Goal: Navigation & Orientation: Find specific page/section

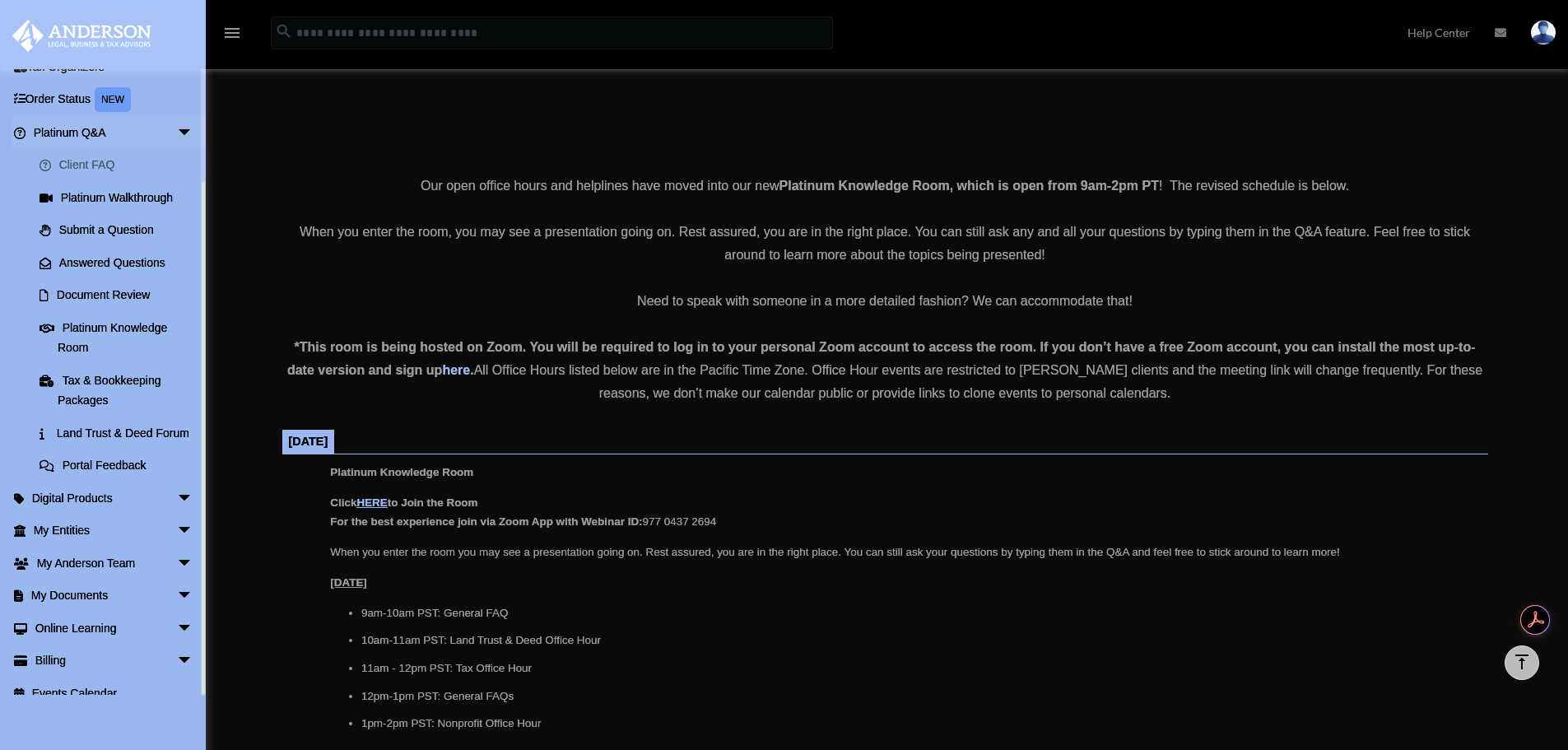
scroll to position [126, 0]
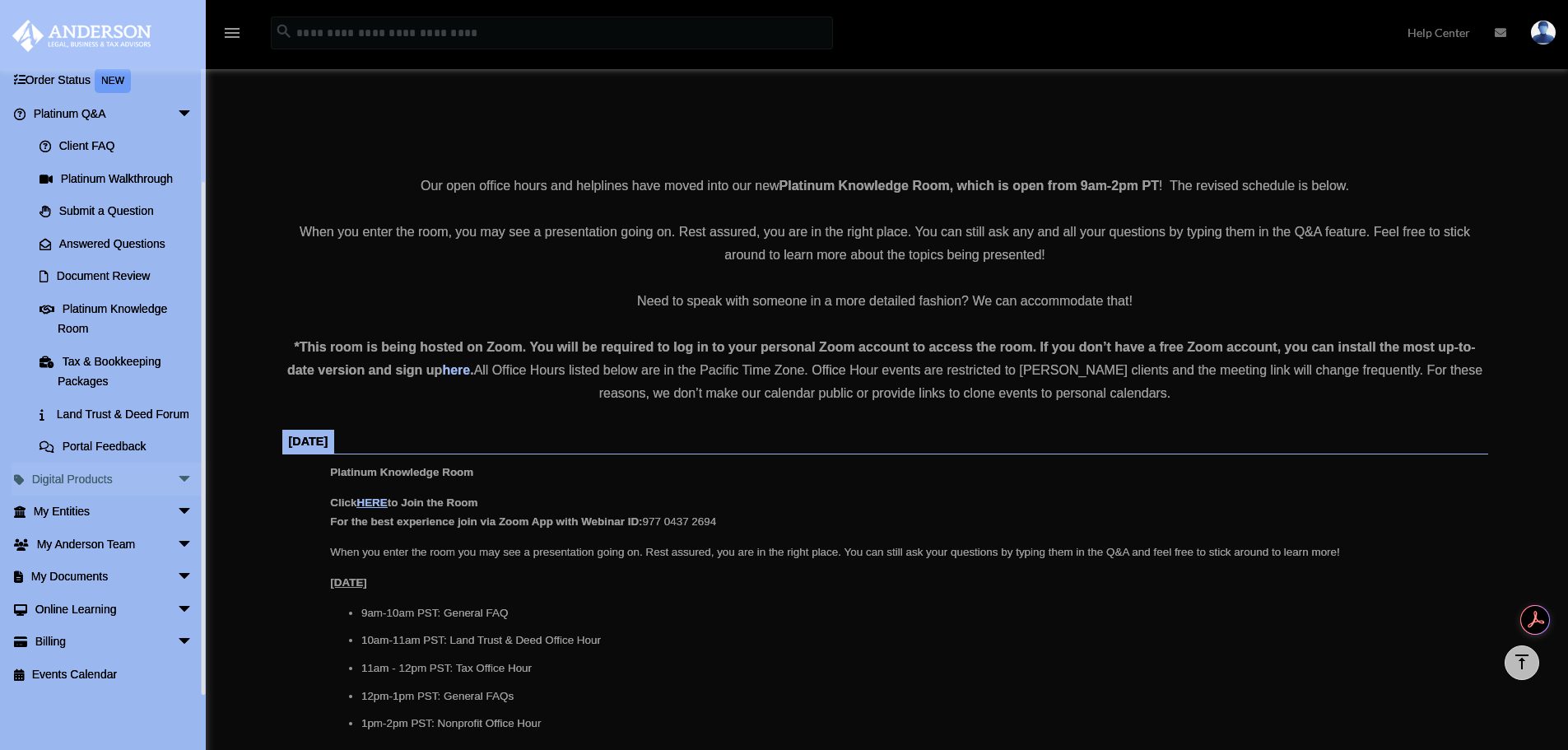
click at [99, 479] on link "Digital Products arrow_drop_down" at bounding box center [115, 479] width 207 height 33
click at [177, 474] on span "arrow_drop_down" at bounding box center [193, 480] width 33 height 34
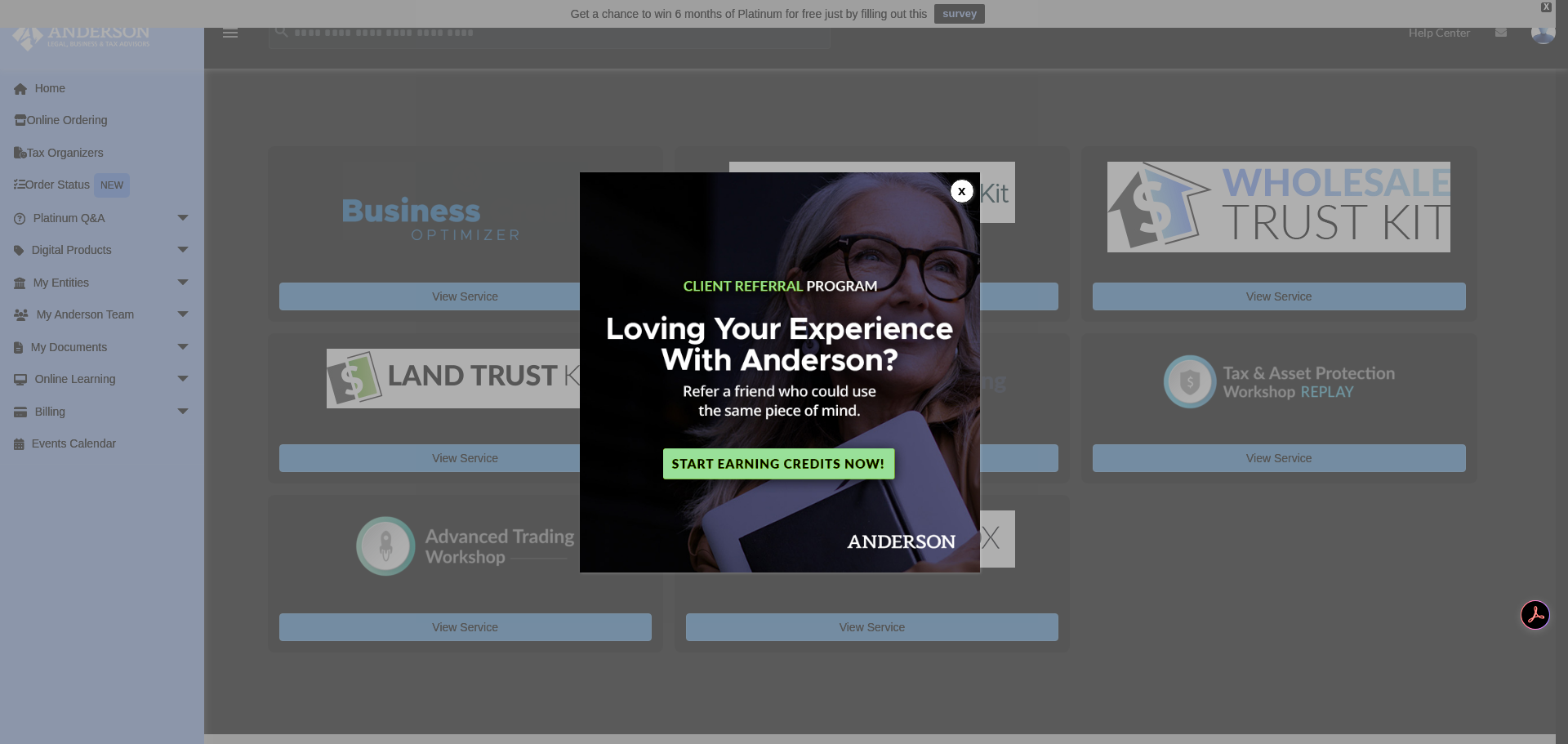
click at [961, 196] on button "x" at bounding box center [962, 191] width 24 height 24
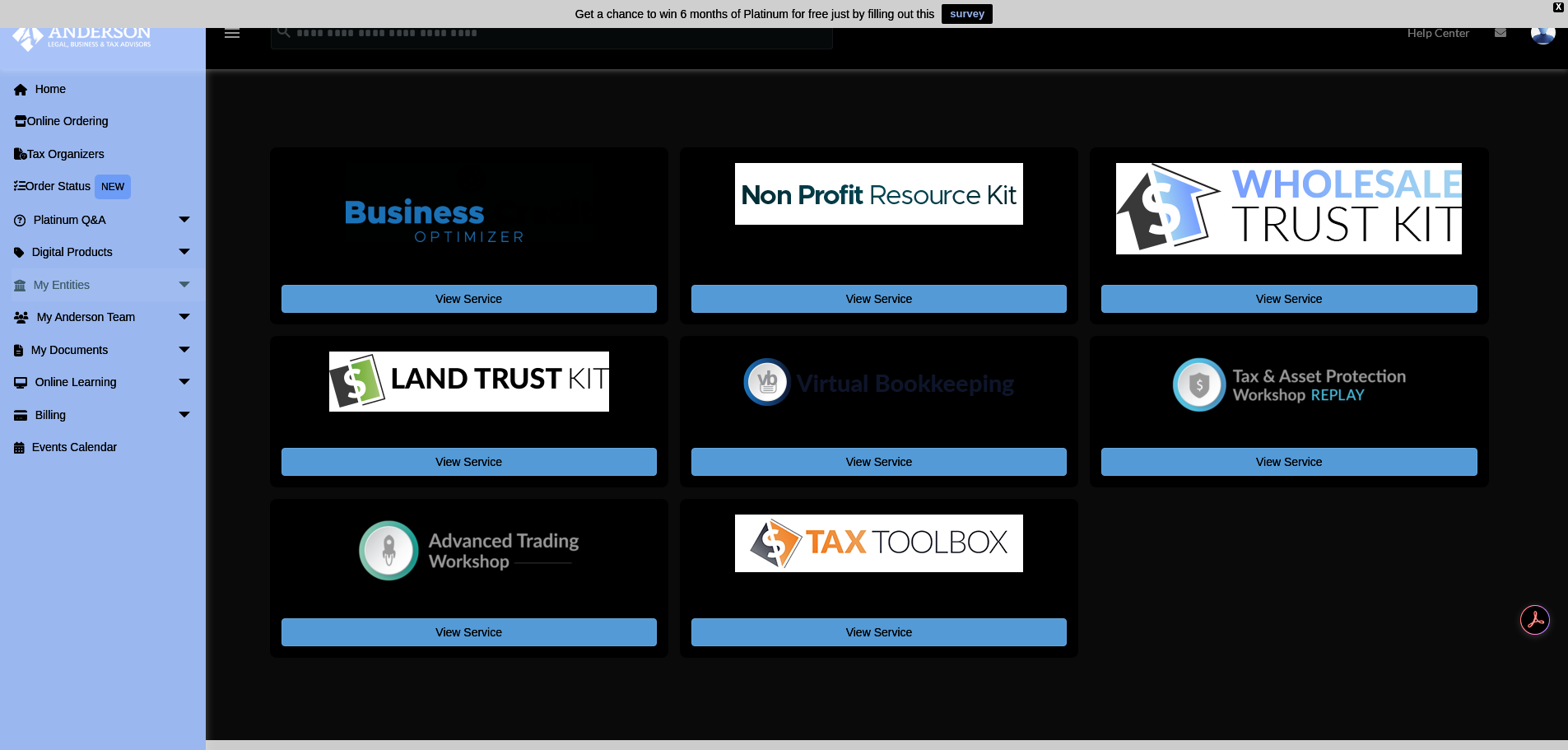
click at [177, 284] on span "arrow_drop_down" at bounding box center [193, 285] width 33 height 34
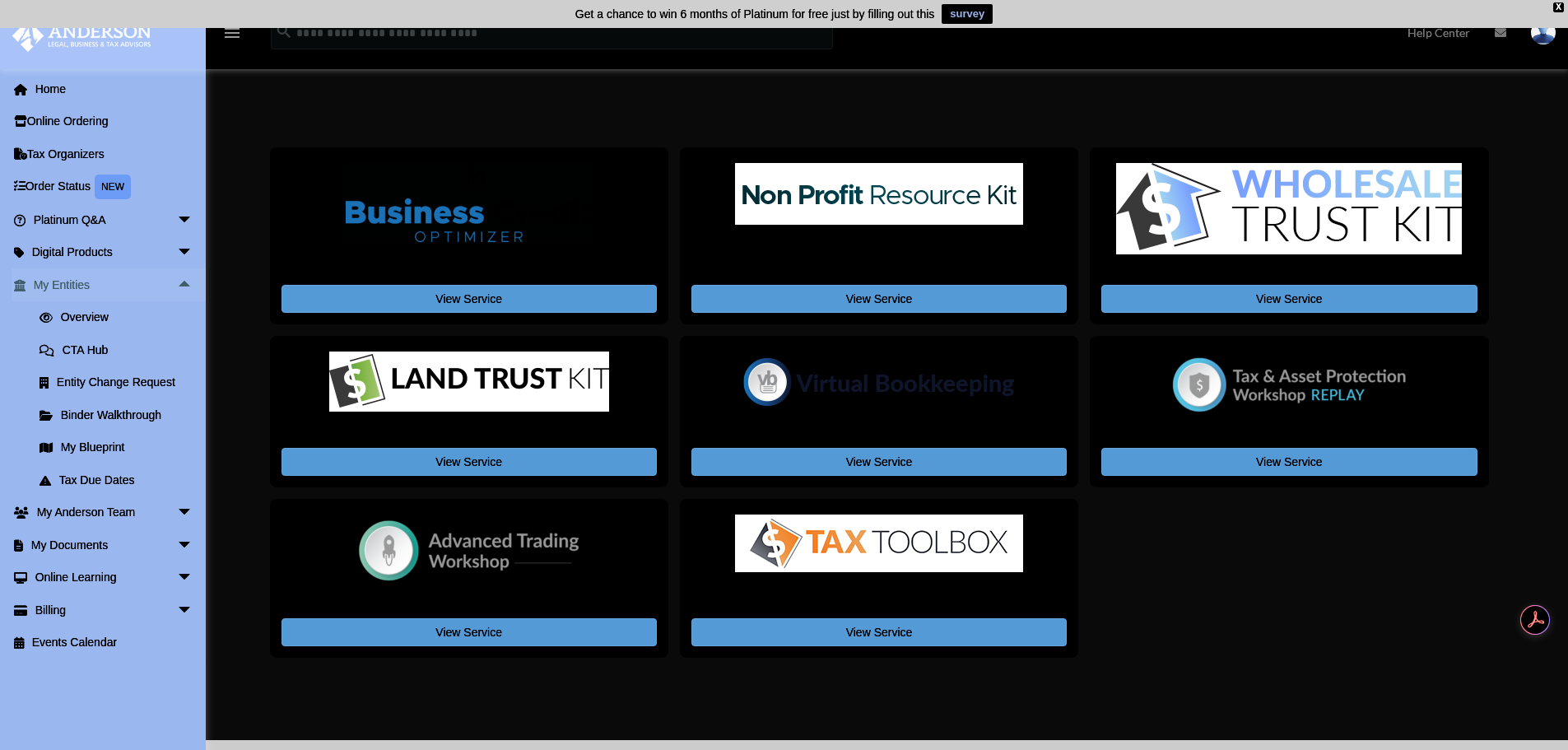
click at [177, 284] on span "arrow_drop_up" at bounding box center [193, 285] width 33 height 34
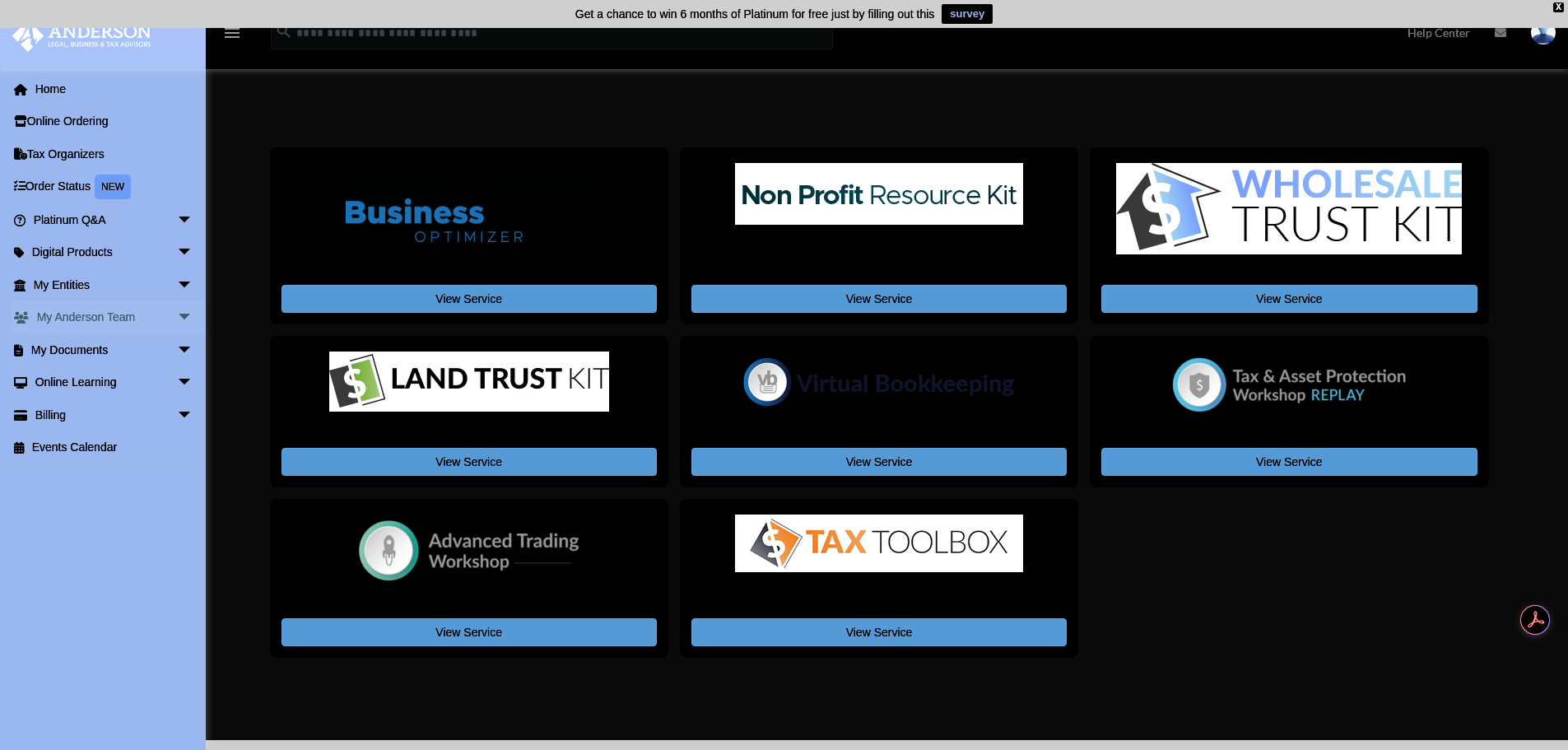
click at [177, 318] on span "arrow_drop_down" at bounding box center [193, 319] width 33 height 34
click at [177, 318] on span "arrow_drop_up" at bounding box center [193, 319] width 33 height 34
click at [177, 353] on span "arrow_drop_down" at bounding box center [193, 351] width 33 height 34
